Goal: Download file/media

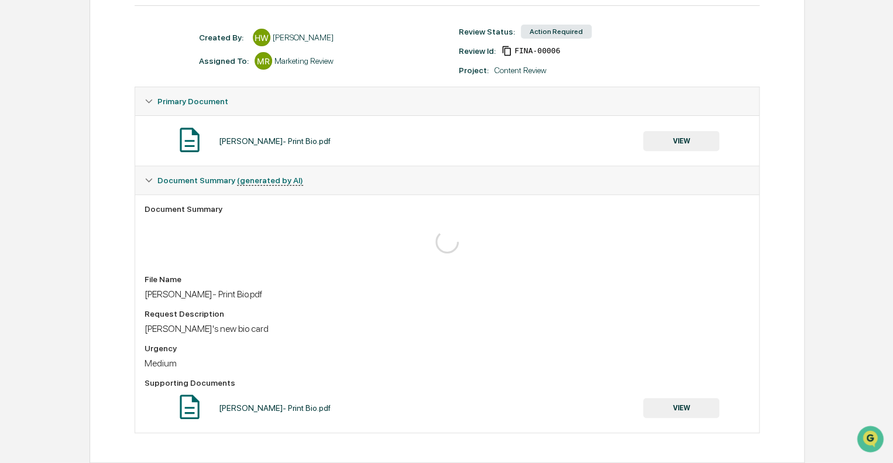
scroll to position [147, 0]
click at [654, 138] on button "VIEW" at bounding box center [681, 141] width 76 height 20
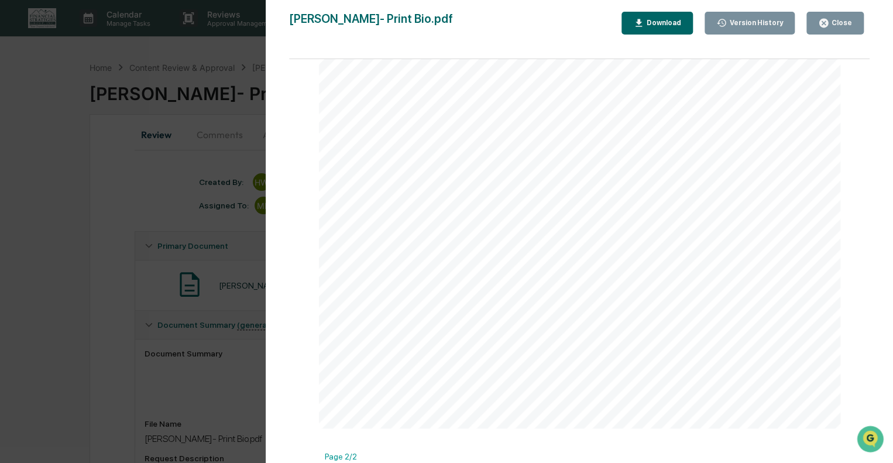
scroll to position [0, 0]
click at [1, 215] on div "Version History [DATE] 07:31 PM [PERSON_NAME] [PERSON_NAME]- Print Bio.pdf Clos…" at bounding box center [446, 231] width 893 height 463
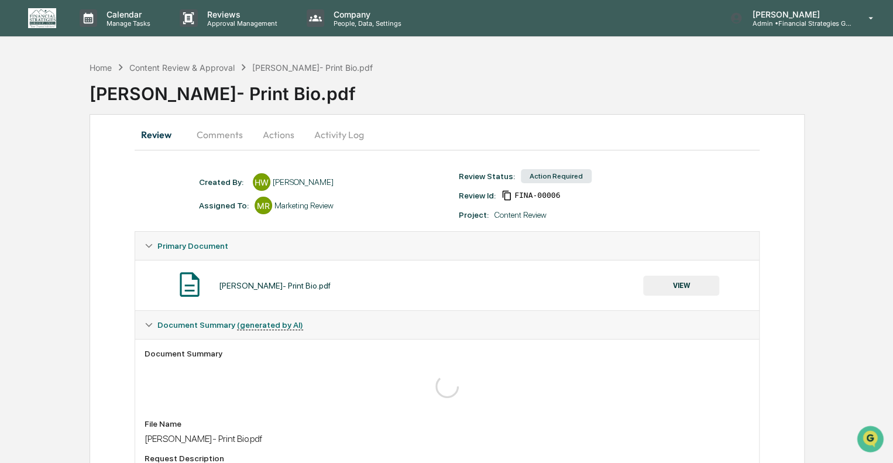
click at [197, 72] on div "Home Content Review & Approval [PERSON_NAME]- Print Bio.pdf" at bounding box center [232, 67] width 284 height 13
click at [198, 66] on div "Content Review & Approval" at bounding box center [181, 68] width 105 height 10
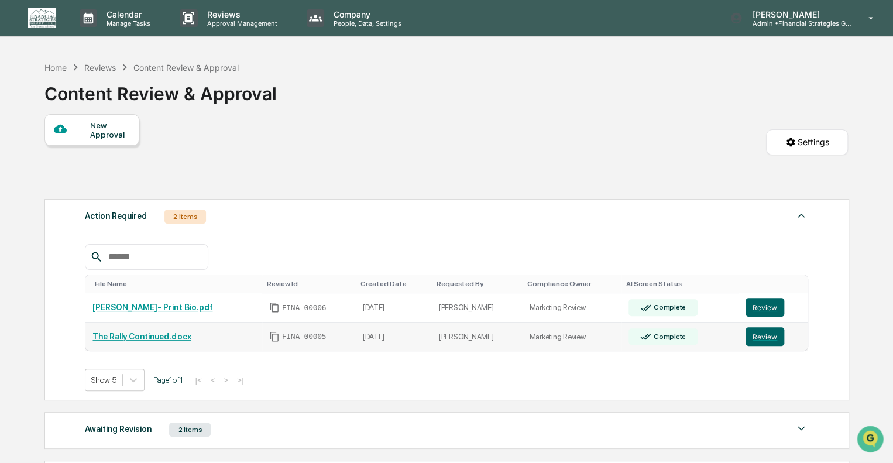
click at [143, 337] on link "The Rally Continued.docx" at bounding box center [141, 336] width 98 height 9
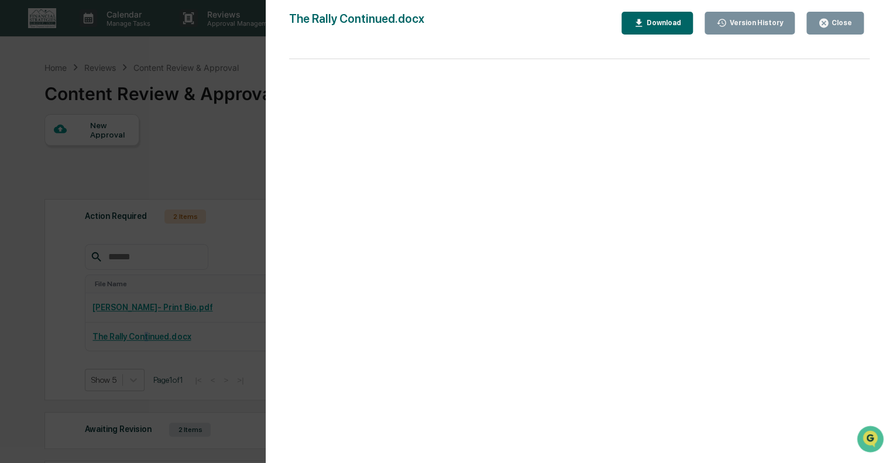
click at [834, 28] on button "Close" at bounding box center [835, 23] width 57 height 23
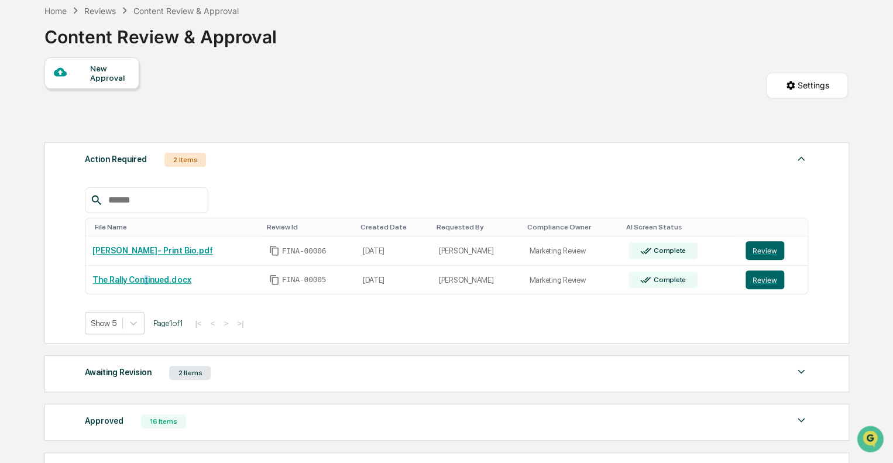
scroll to position [170, 0]
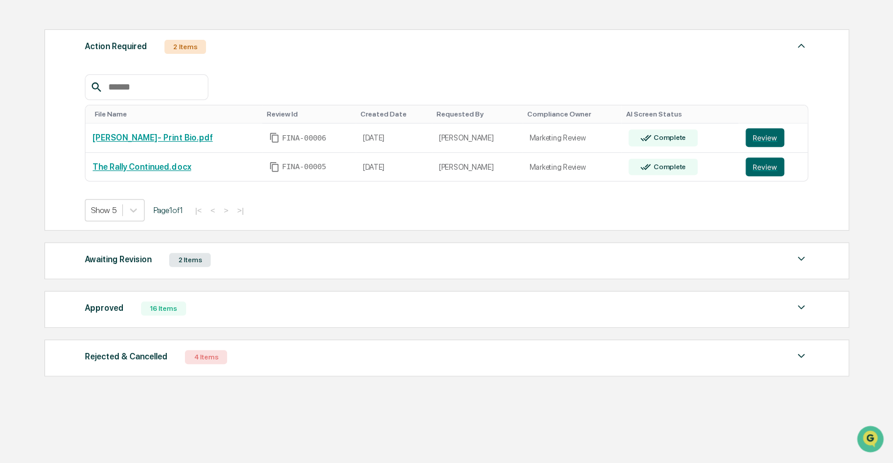
click at [255, 266] on div "Awaiting Revision 2 Items" at bounding box center [447, 260] width 724 height 16
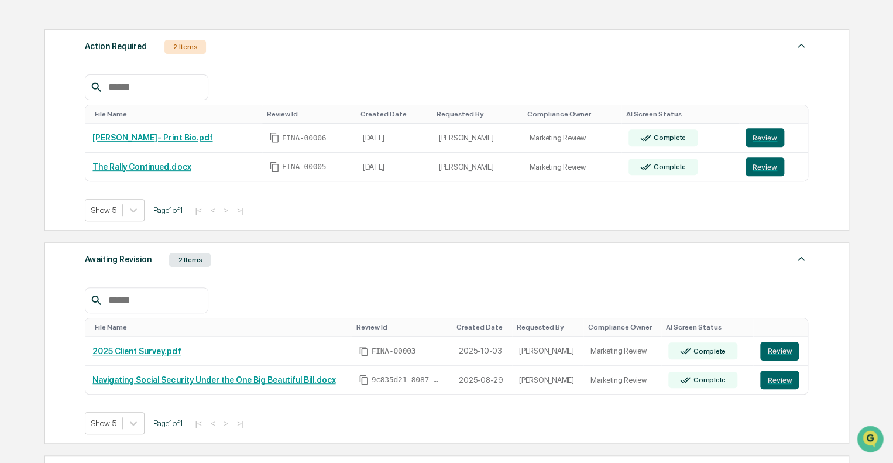
click at [255, 266] on div "Awaiting Revision 2 Items" at bounding box center [447, 260] width 724 height 16
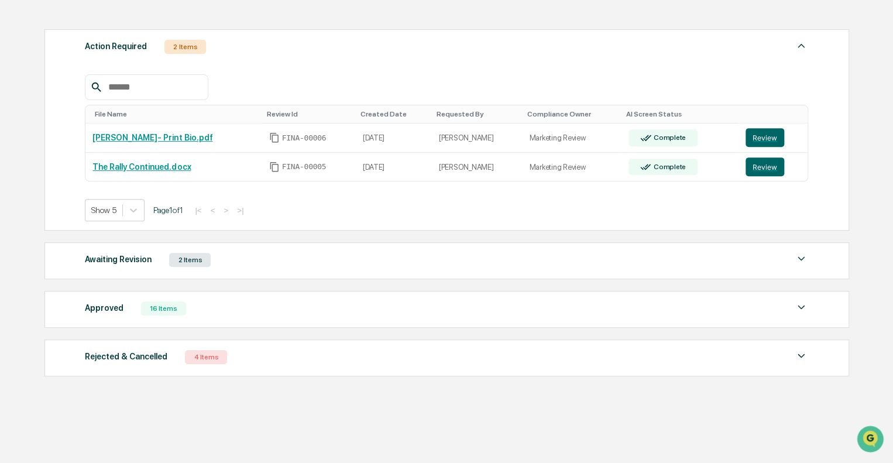
click at [239, 311] on div "Approved 16 Items" at bounding box center [447, 308] width 724 height 16
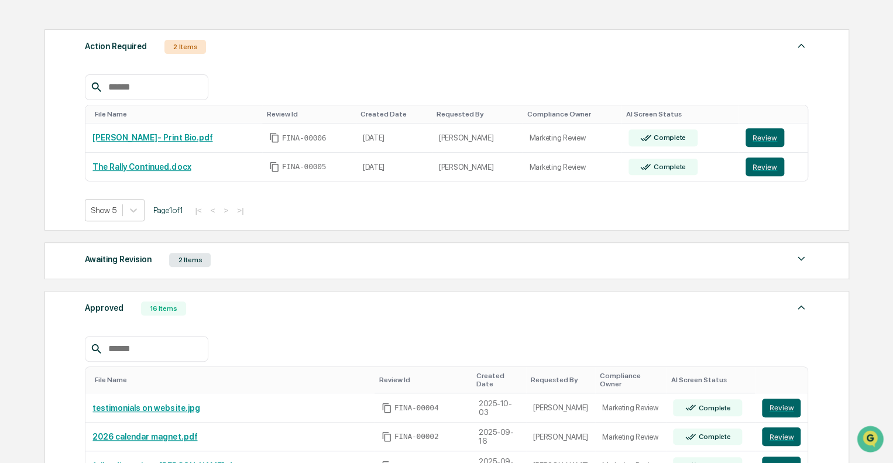
click at [239, 311] on div "Approved 16 Items" at bounding box center [447, 308] width 724 height 16
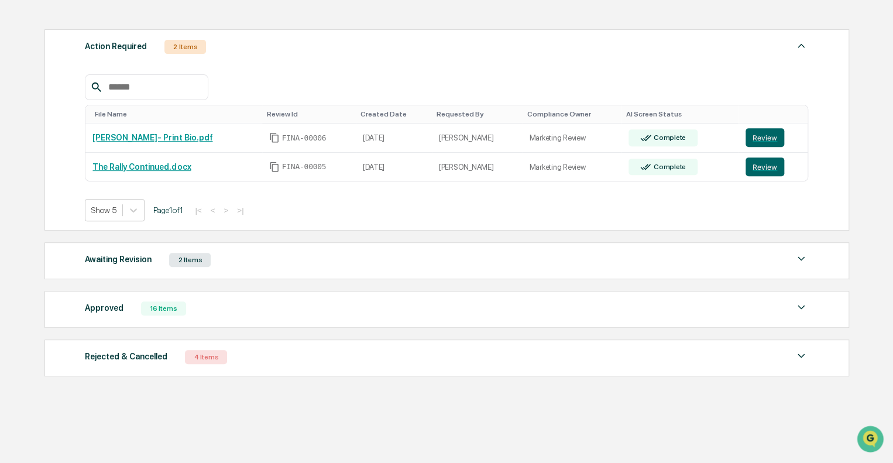
click at [279, 362] on div "Rejected & Cancelled 4 Items" at bounding box center [447, 357] width 724 height 16
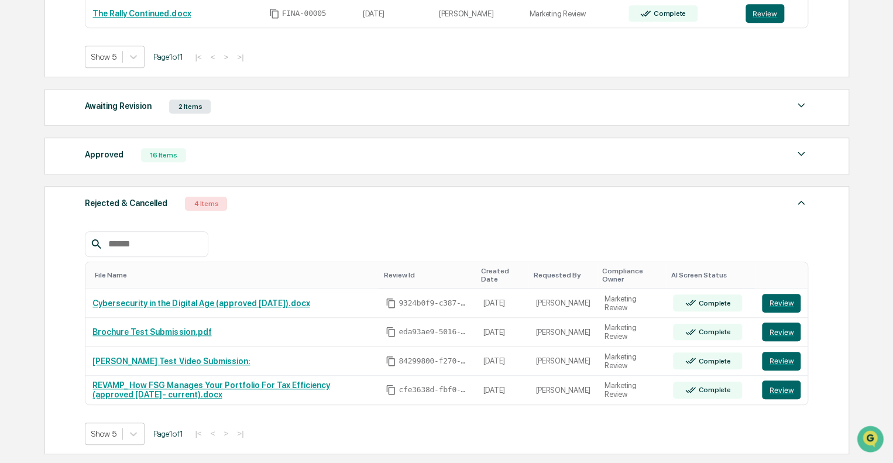
scroll to position [400, 0]
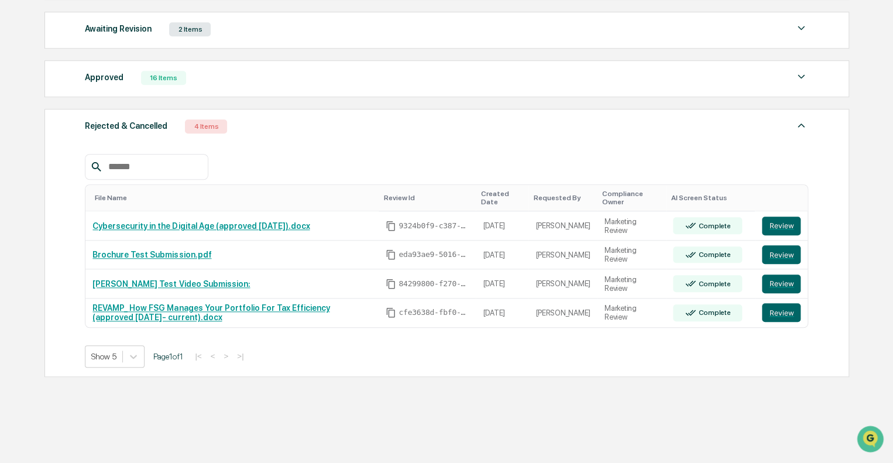
click at [293, 152] on div "File Name Review Id Created Date Requested By Compliance Owner AI Screen Status…" at bounding box center [447, 251] width 724 height 231
click at [802, 132] on img at bounding box center [801, 125] width 14 height 14
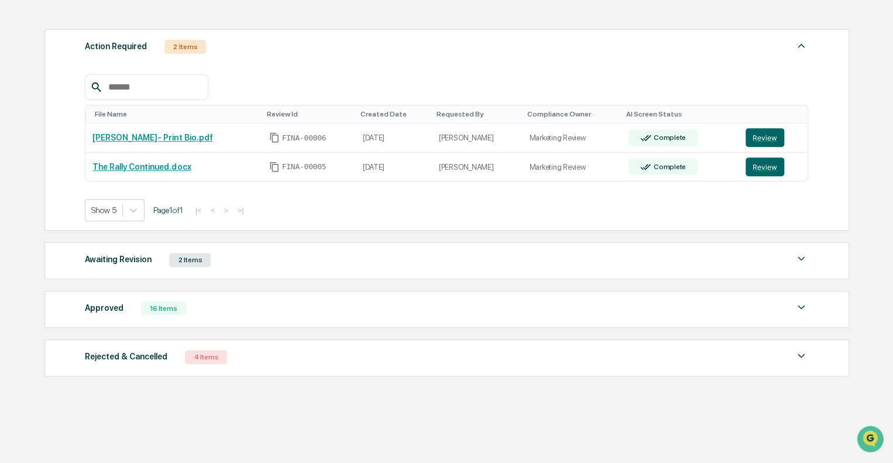
scroll to position [170, 0]
